Goal: Task Accomplishment & Management: Manage account settings

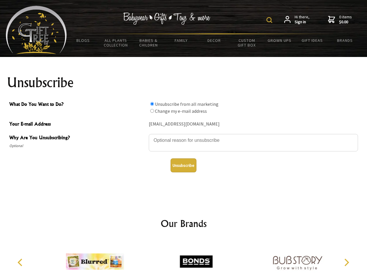
click at [270, 20] on img at bounding box center [270, 20] width 6 height 6
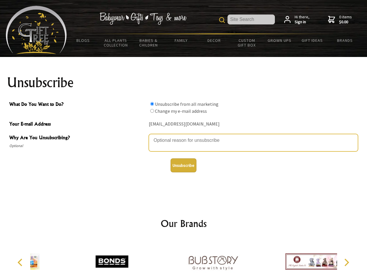
click at [184, 136] on textarea "Why Are You Unsubscribing?" at bounding box center [253, 142] width 209 height 17
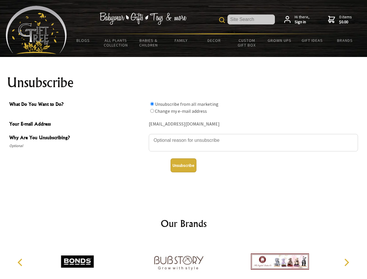
click at [152, 104] on input "What Do You Want to Do?" at bounding box center [152, 104] width 4 height 4
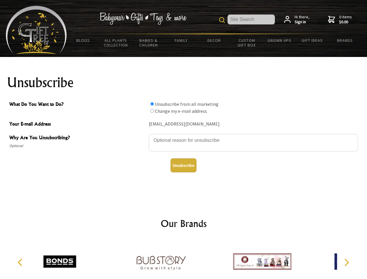
click at [152, 111] on input "What Do You Want to Do?" at bounding box center [152, 111] width 4 height 4
radio input "true"
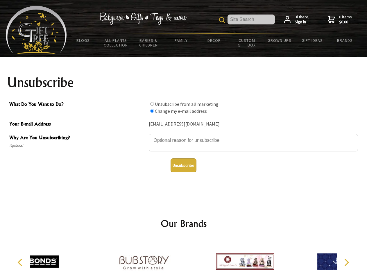
click at [183, 165] on button "Unsubscribe" at bounding box center [184, 165] width 26 height 14
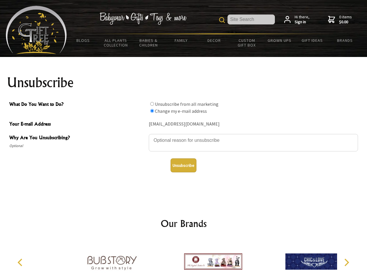
click at [21, 262] on icon "Previous" at bounding box center [21, 263] width 8 height 8
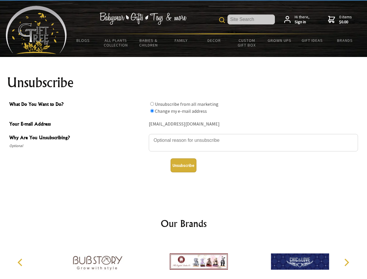
click at [346, 262] on icon "Next" at bounding box center [346, 263] width 8 height 8
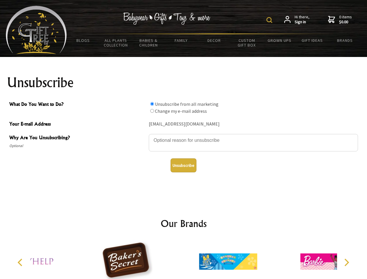
click at [270, 20] on img at bounding box center [270, 20] width 6 height 6
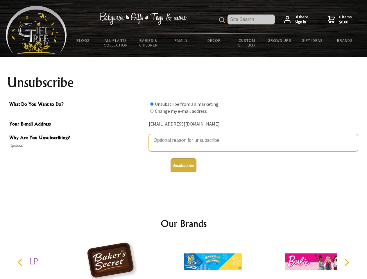
click at [184, 136] on textarea "Why Are You Unsubscribing?" at bounding box center [253, 142] width 209 height 17
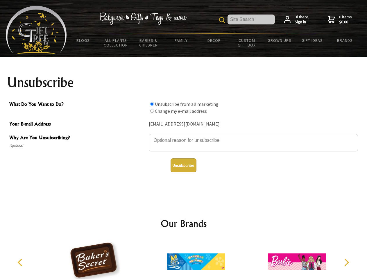
click at [152, 104] on input "What Do You Want to Do?" at bounding box center [152, 104] width 4 height 4
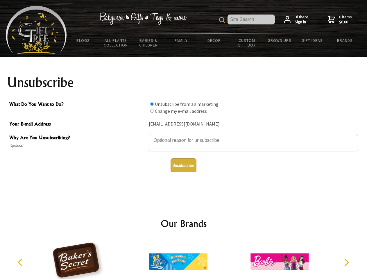
click at [152, 111] on input "What Do You Want to Do?" at bounding box center [152, 111] width 4 height 4
radio input "true"
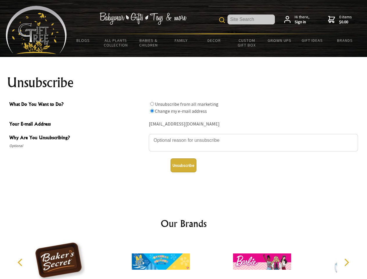
click at [183, 165] on button "Unsubscribe" at bounding box center [184, 165] width 26 height 14
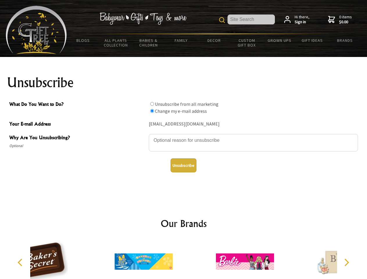
click at [184, 259] on div at bounding box center [143, 262] width 101 height 45
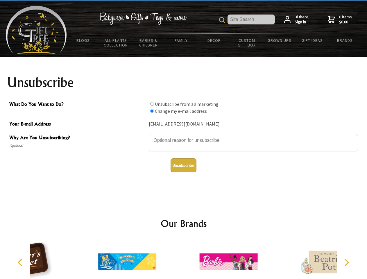
click at [21, 262] on icon "Previous" at bounding box center [21, 263] width 8 height 8
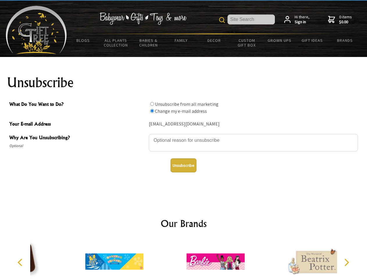
click at [346, 262] on icon "Next" at bounding box center [346, 263] width 8 height 8
